Goal: Task Accomplishment & Management: Use online tool/utility

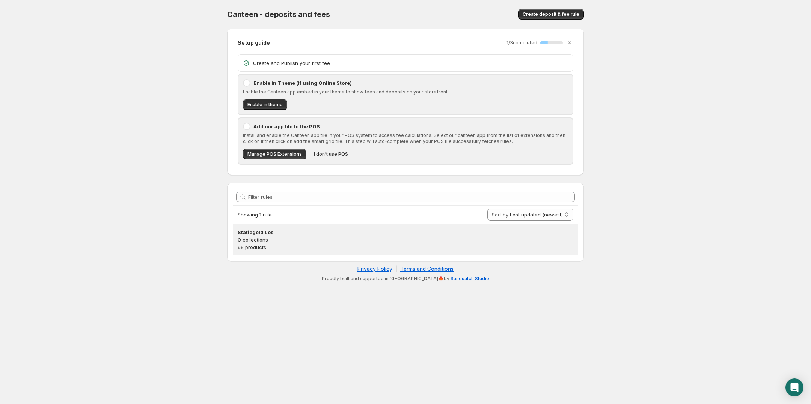
click at [329, 236] on p "0 collections" at bounding box center [405, 240] width 335 height 8
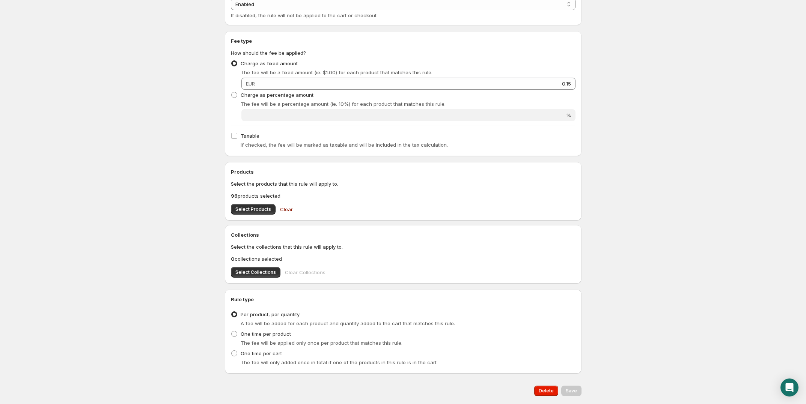
scroll to position [180, 0]
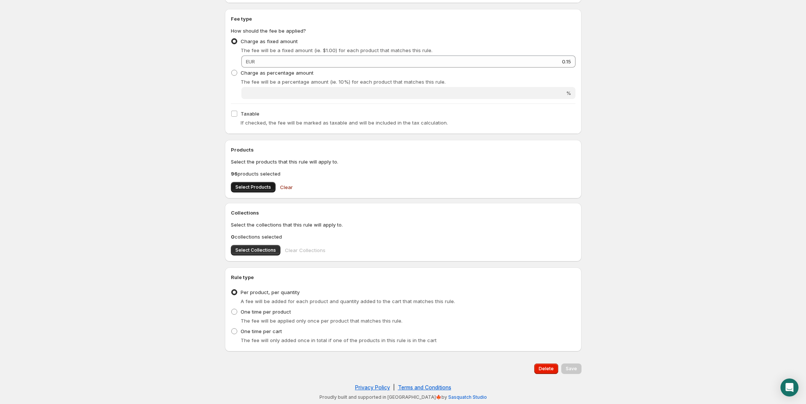
click at [249, 188] on span "Select Products" at bounding box center [253, 187] width 36 height 6
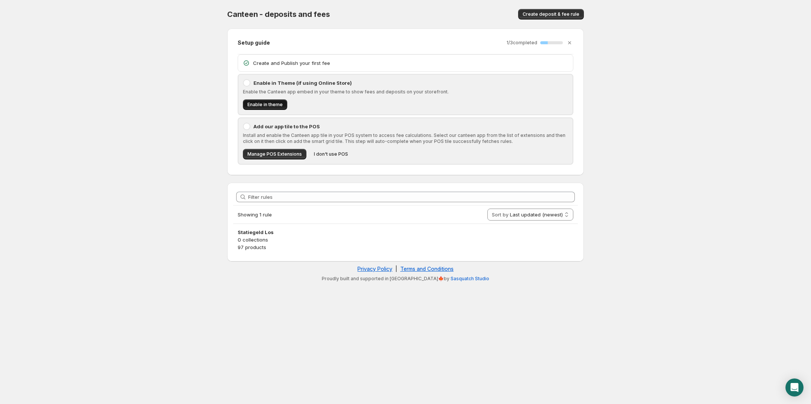
click at [265, 105] on span "Enable in theme" at bounding box center [264, 105] width 35 height 6
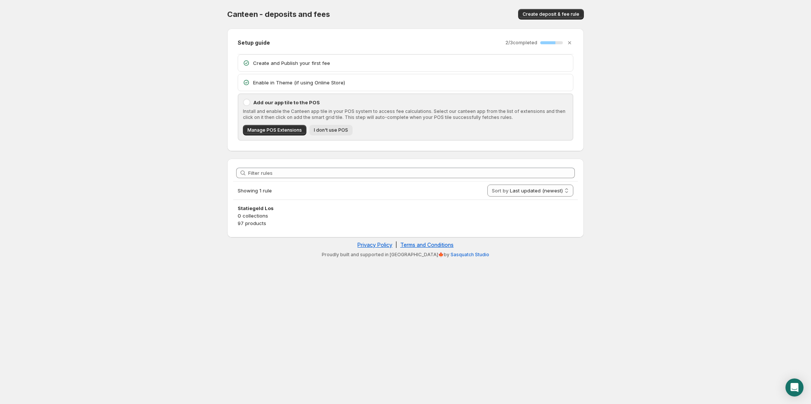
click at [336, 133] on span "I don't use POS" at bounding box center [331, 130] width 34 height 6
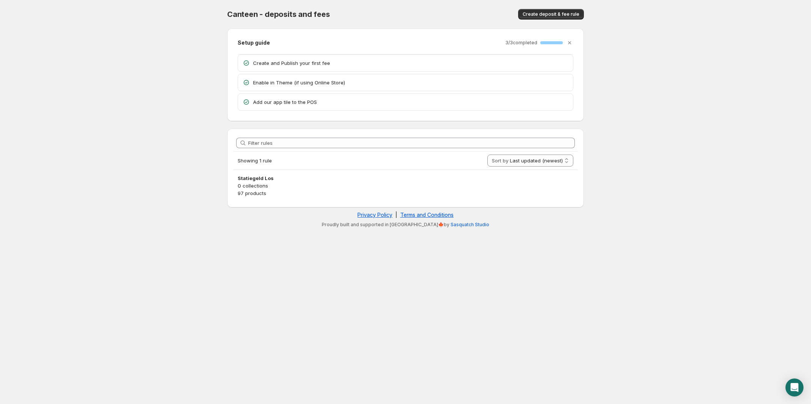
click at [410, 182] on h3 "Statiegeld Los" at bounding box center [405, 179] width 335 height 8
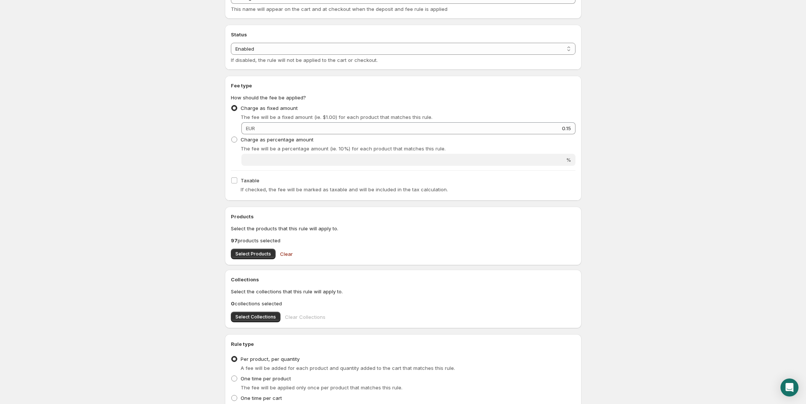
scroll to position [180, 0]
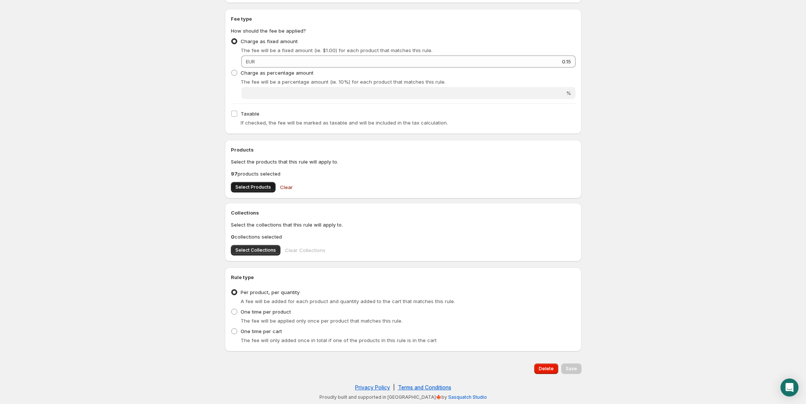
click at [253, 187] on span "Select Products" at bounding box center [253, 187] width 36 height 6
click at [571, 366] on button "Save" at bounding box center [571, 369] width 20 height 11
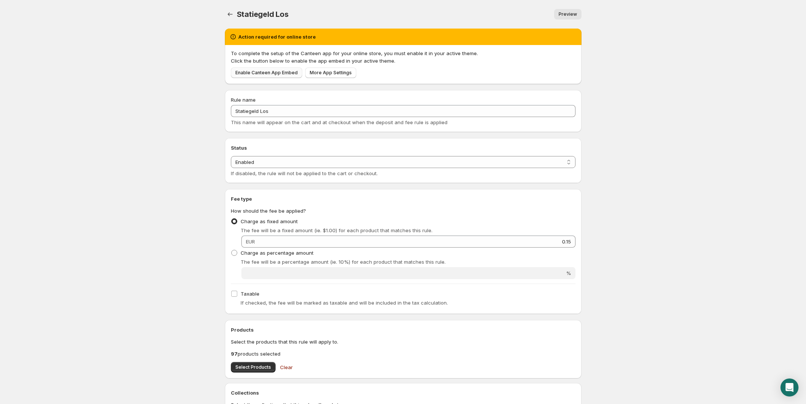
click at [284, 72] on span "Enable Canteen App Embed" at bounding box center [266, 73] width 62 height 6
